Goal: Transaction & Acquisition: Book appointment/travel/reservation

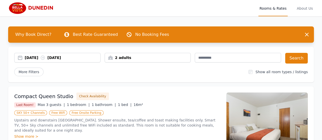
click at [38, 59] on div "[DATE] [DATE]" at bounding box center [63, 57] width 76 height 5
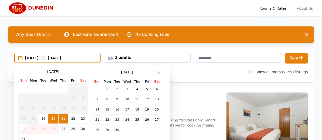
click at [155, 71] on div "[DATE]" at bounding box center [127, 72] width 70 height 6
click at [157, 71] on icon at bounding box center [159, 72] width 4 height 4
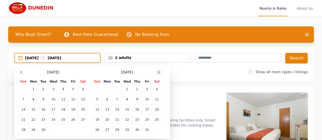
click at [157, 72] on icon at bounding box center [159, 72] width 4 height 4
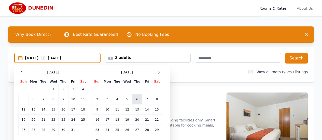
click at [139, 98] on td "6" at bounding box center [137, 100] width 10 height 10
click at [145, 99] on td "7" at bounding box center [147, 100] width 10 height 10
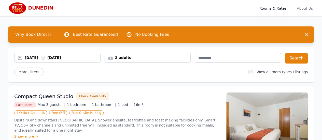
click at [138, 58] on div "2 adults" at bounding box center [148, 57] width 86 height 5
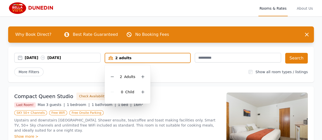
click at [139, 73] on div "2 Adult s" at bounding box center [128, 76] width 38 height 15
click at [141, 76] on icon at bounding box center [143, 77] width 4 height 4
click at [141, 77] on icon at bounding box center [143, 77] width 4 height 4
click at [114, 75] on icon at bounding box center [112, 77] width 4 height 4
click at [195, 66] on div "[DATE] [DATE] 3 adults 3 Adult s 0 Child Search More Filters Show all room type…" at bounding box center [161, 65] width 306 height 36
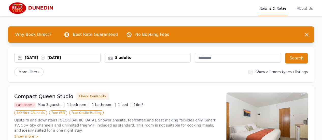
click at [293, 64] on div "[DATE] [DATE] 3 adults Search More Filters Show all room types / listings" at bounding box center [161, 65] width 306 height 36
click at [297, 58] on button "Search" at bounding box center [296, 58] width 23 height 11
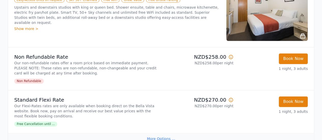
scroll to position [333, 0]
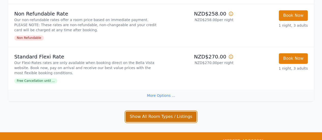
click at [163, 113] on button "Show All Room Types / Listings" at bounding box center [161, 117] width 71 height 11
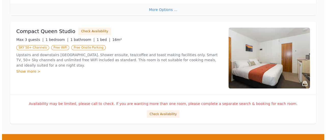
scroll to position [433, 0]
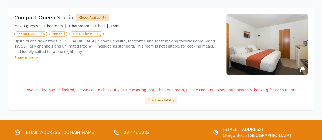
click at [87, 16] on button "Check Availability" at bounding box center [92, 18] width 33 height 8
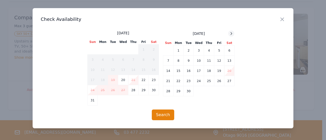
click at [230, 33] on icon at bounding box center [231, 34] width 4 height 4
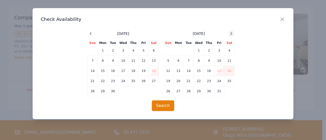
click at [230, 33] on icon at bounding box center [231, 34] width 4 height 4
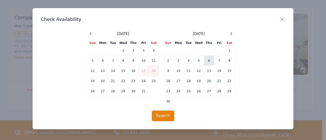
click at [211, 60] on td "6" at bounding box center [209, 61] width 10 height 10
click at [219, 61] on td "7" at bounding box center [219, 61] width 10 height 10
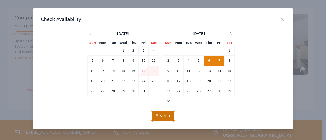
click at [169, 117] on button "Search" at bounding box center [163, 116] width 23 height 11
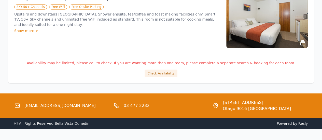
scroll to position [472, 0]
